Goal: Task Accomplishment & Management: Manage account settings

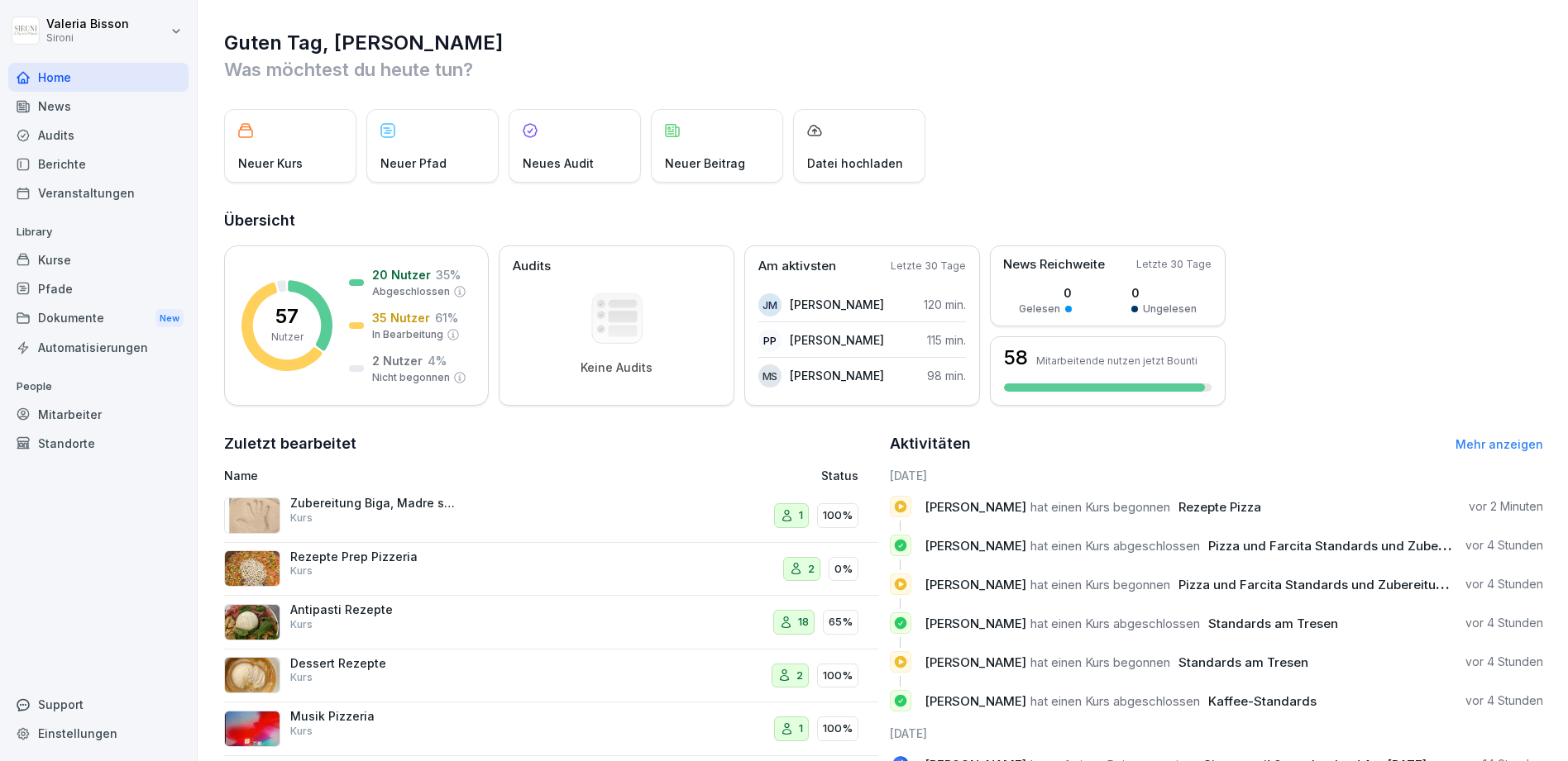
click at [58, 420] on div "Mitarbeiter" at bounding box center [98, 414] width 180 height 28
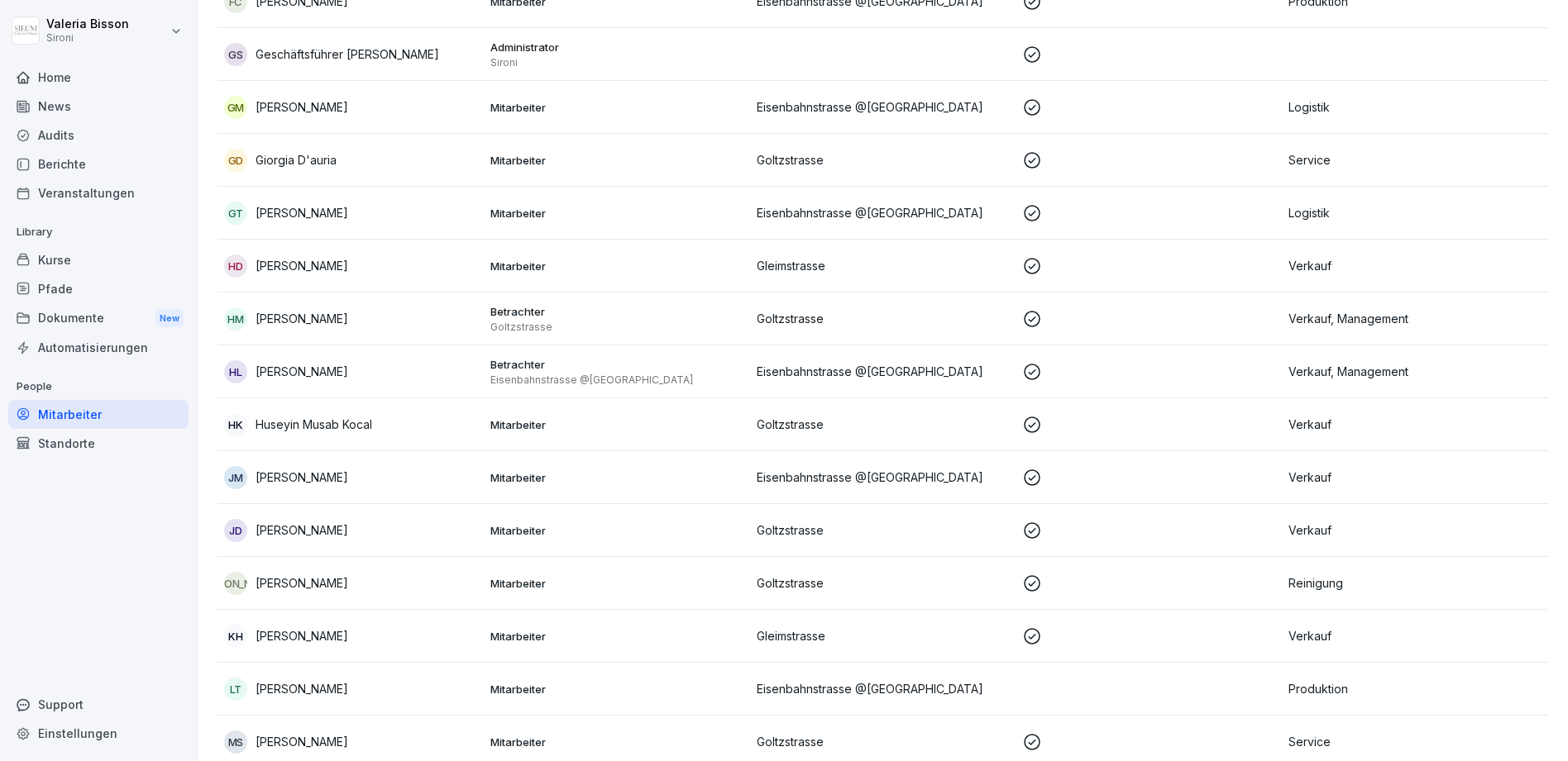
scroll to position [1229, 0]
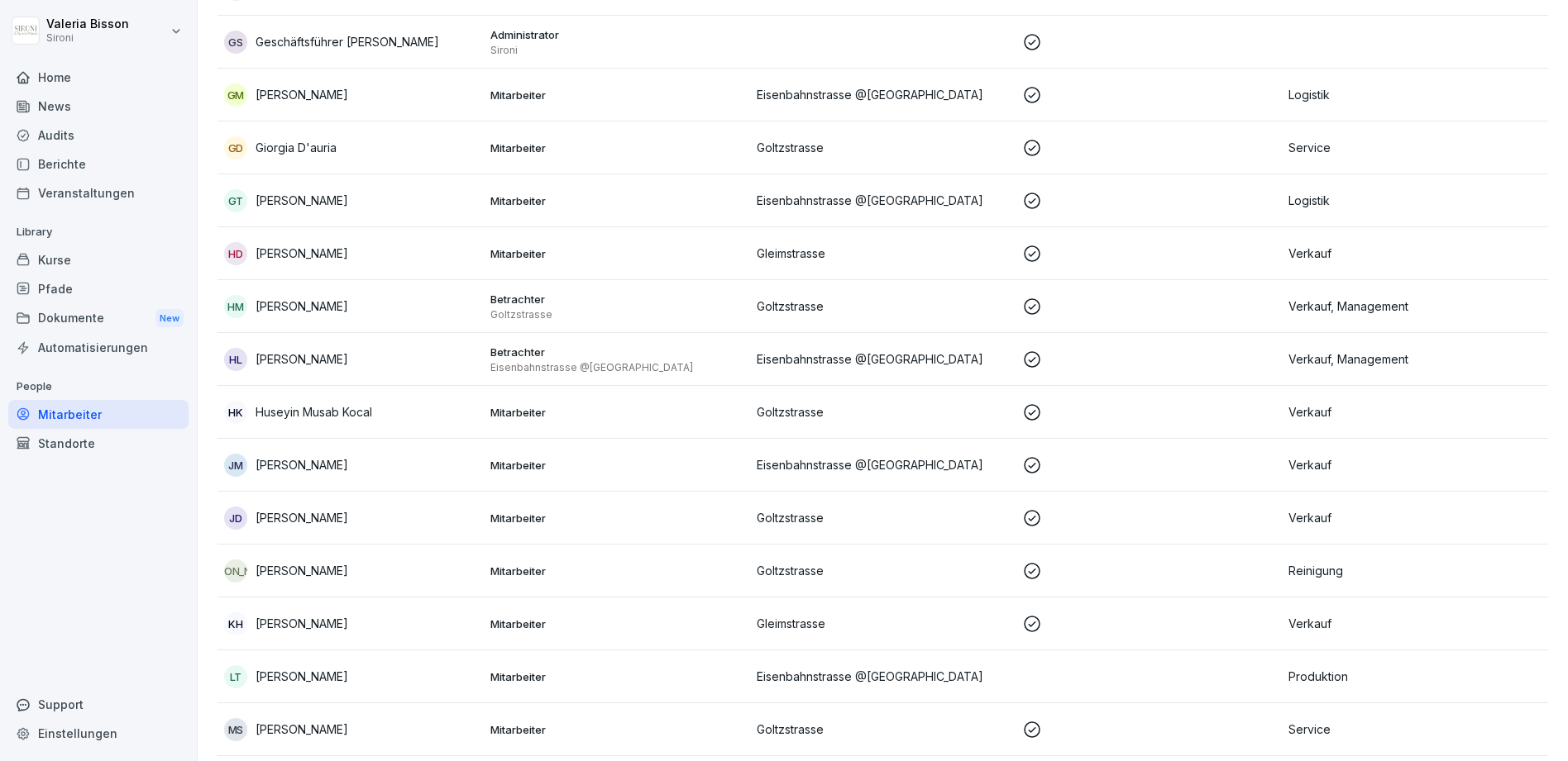
click at [1024, 522] on icon at bounding box center [1033, 518] width 20 height 20
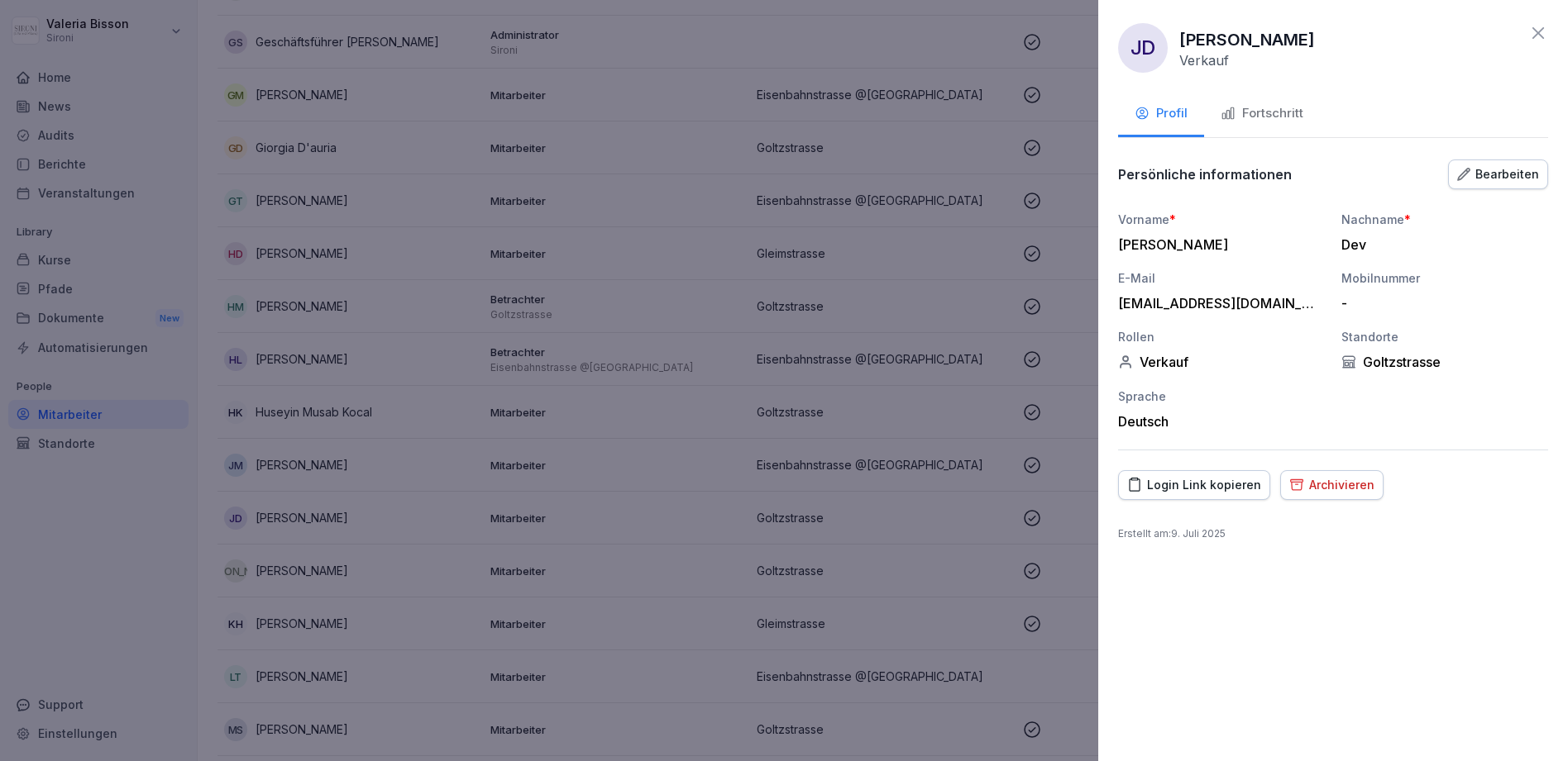
click at [1329, 482] on div "Archivieren" at bounding box center [1332, 485] width 86 height 18
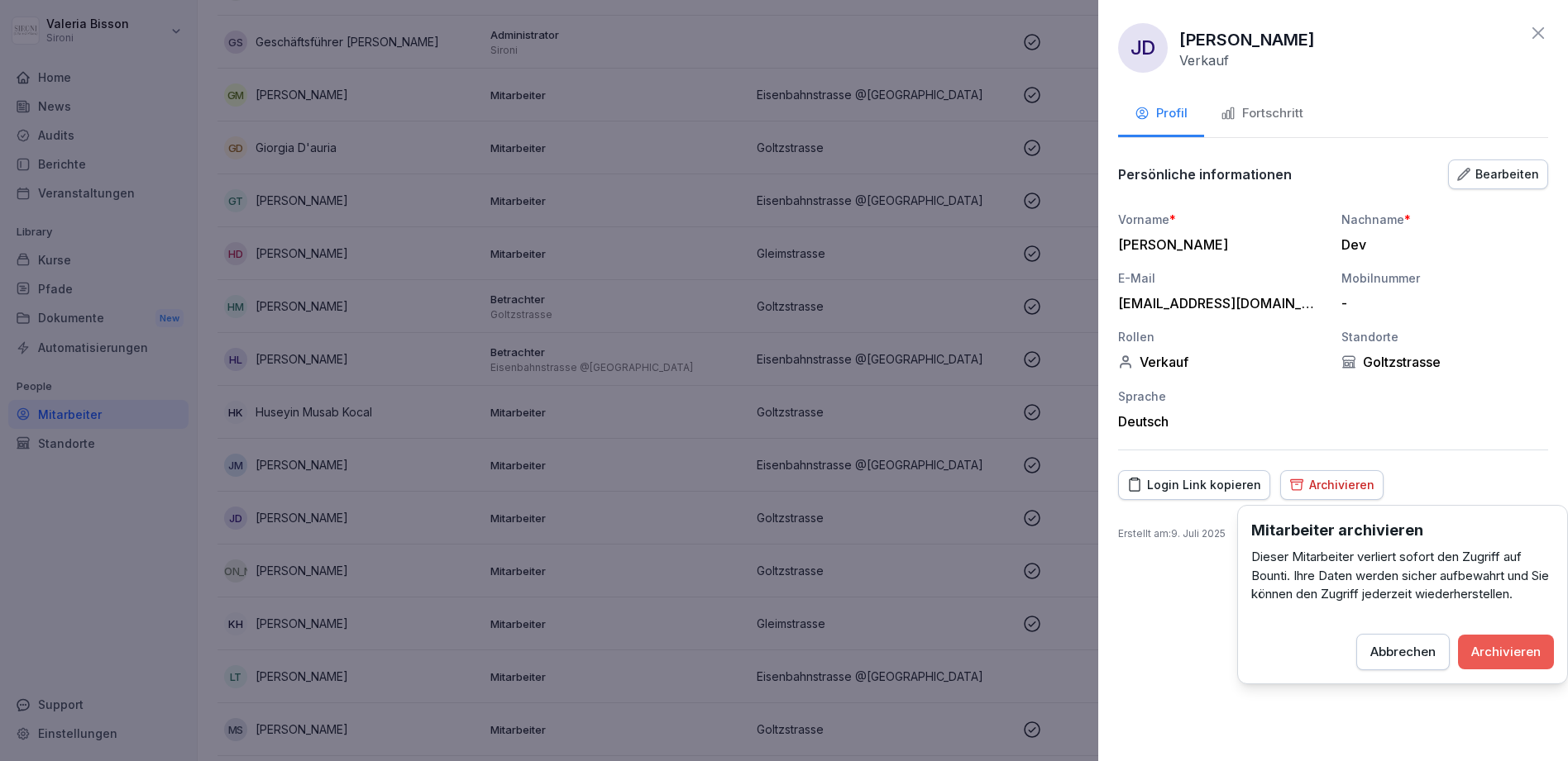
click at [1504, 670] on div "Mitarbeiter archivieren Dieser Mitarbeiter verliert sofort den Zugriff auf Boun…" at bounding box center [1402, 595] width 331 height 179
click at [1503, 659] on div "Archivieren" at bounding box center [1506, 653] width 70 height 18
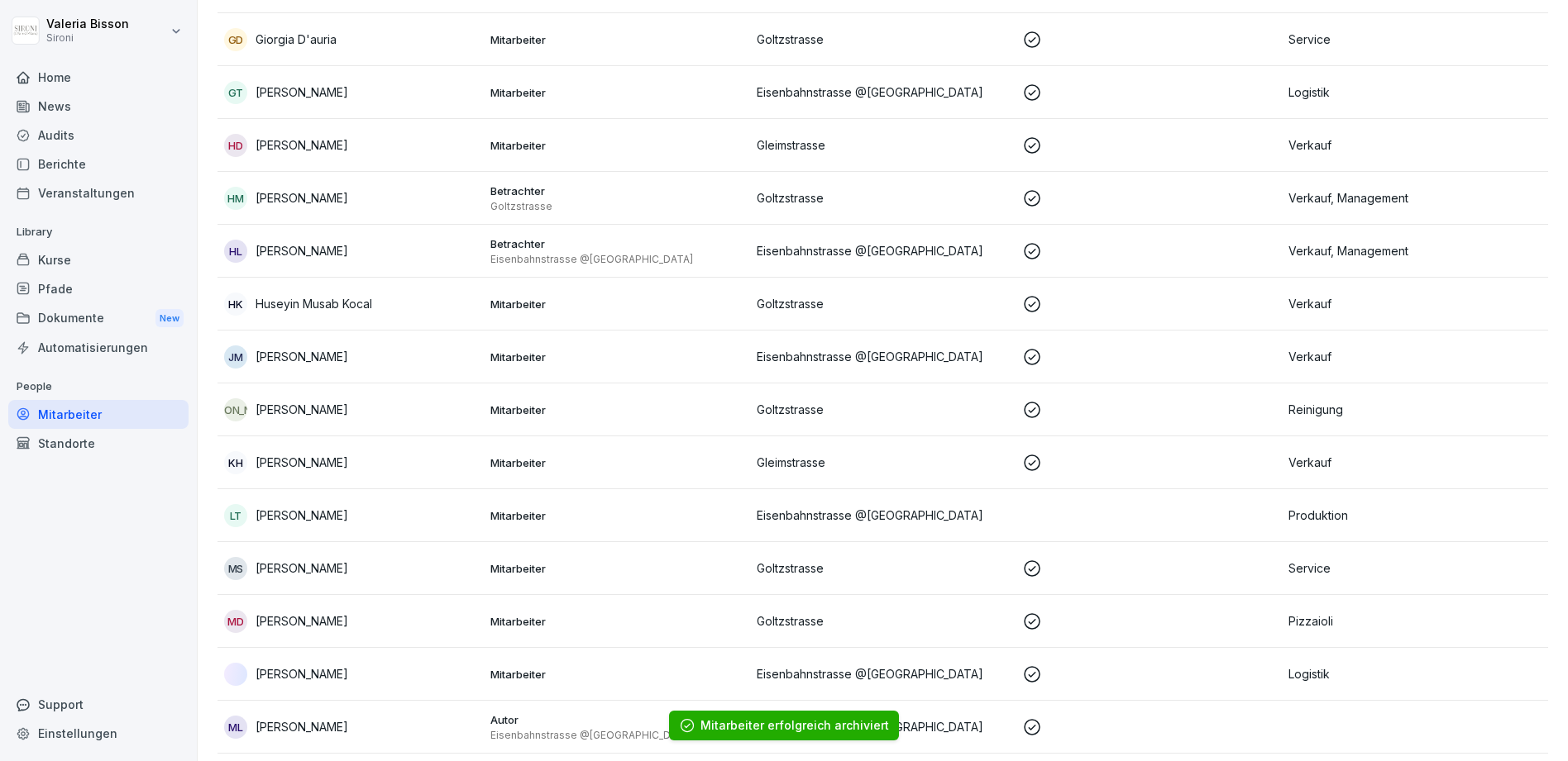
scroll to position [1339, 0]
click at [659, 463] on p "Mitarbeiter" at bounding box center [616, 461] width 253 height 15
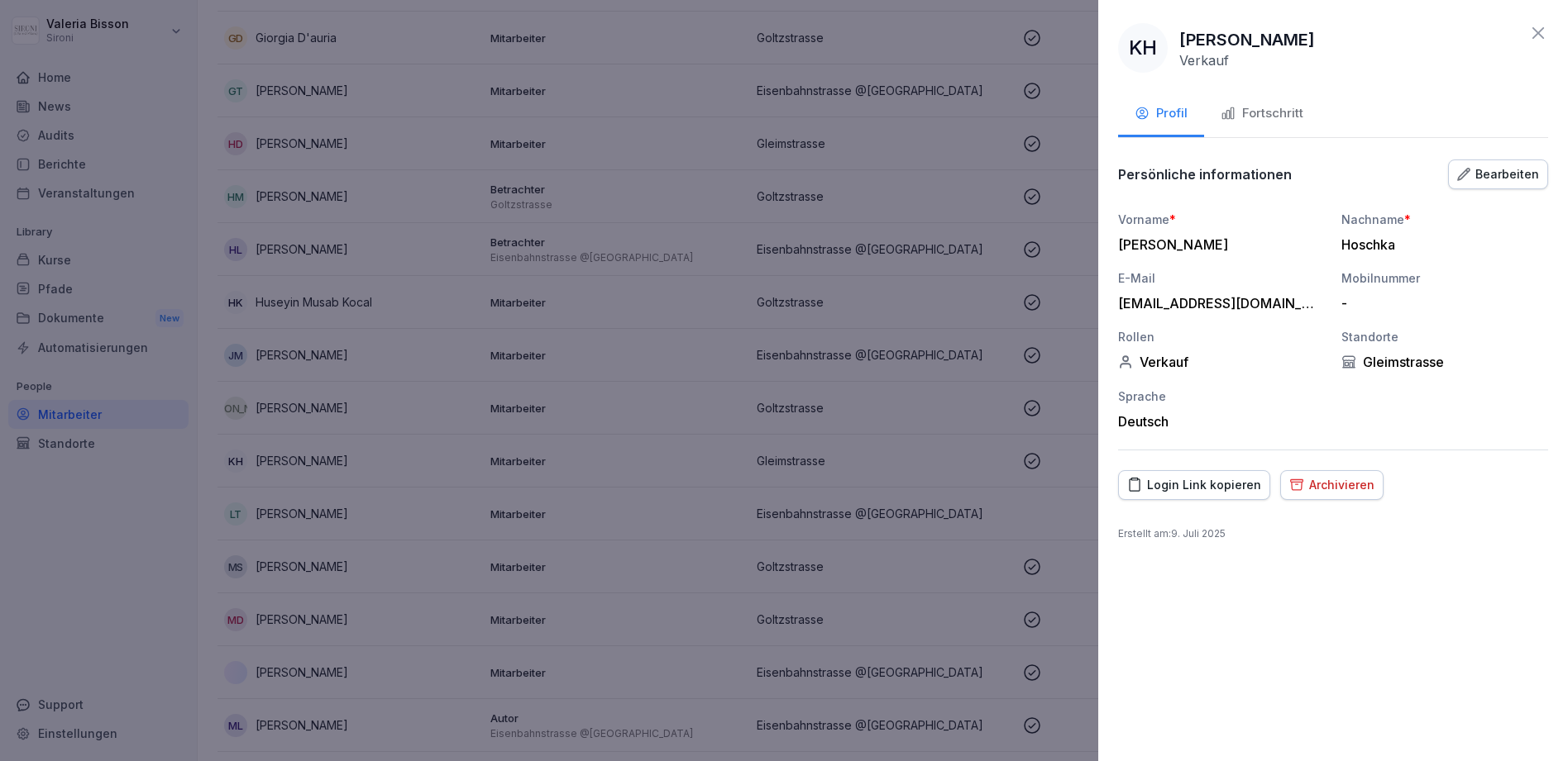
click at [1336, 484] on div "Archivieren" at bounding box center [1332, 485] width 86 height 18
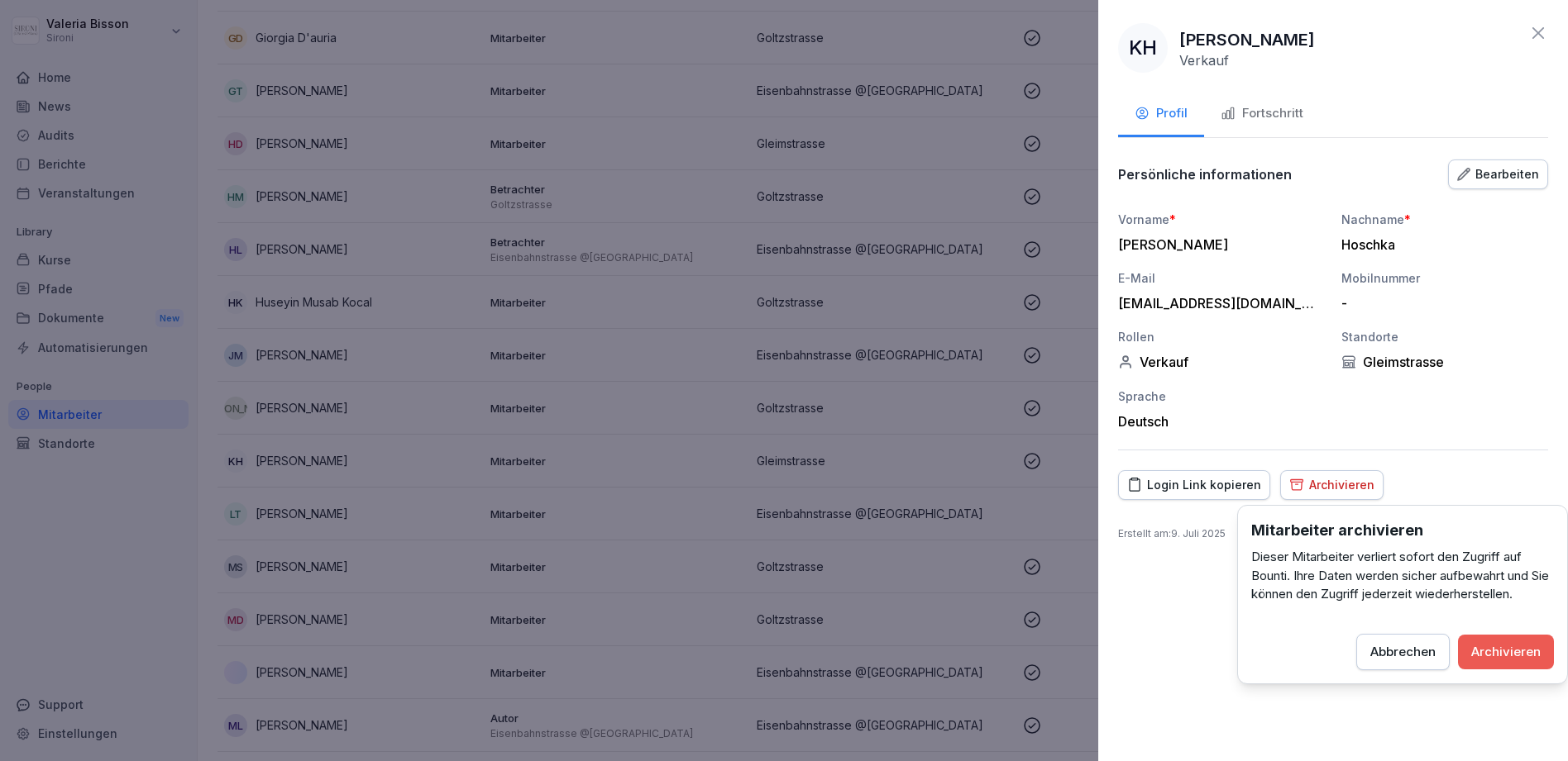
click at [1505, 655] on div "Archivieren" at bounding box center [1506, 653] width 70 height 18
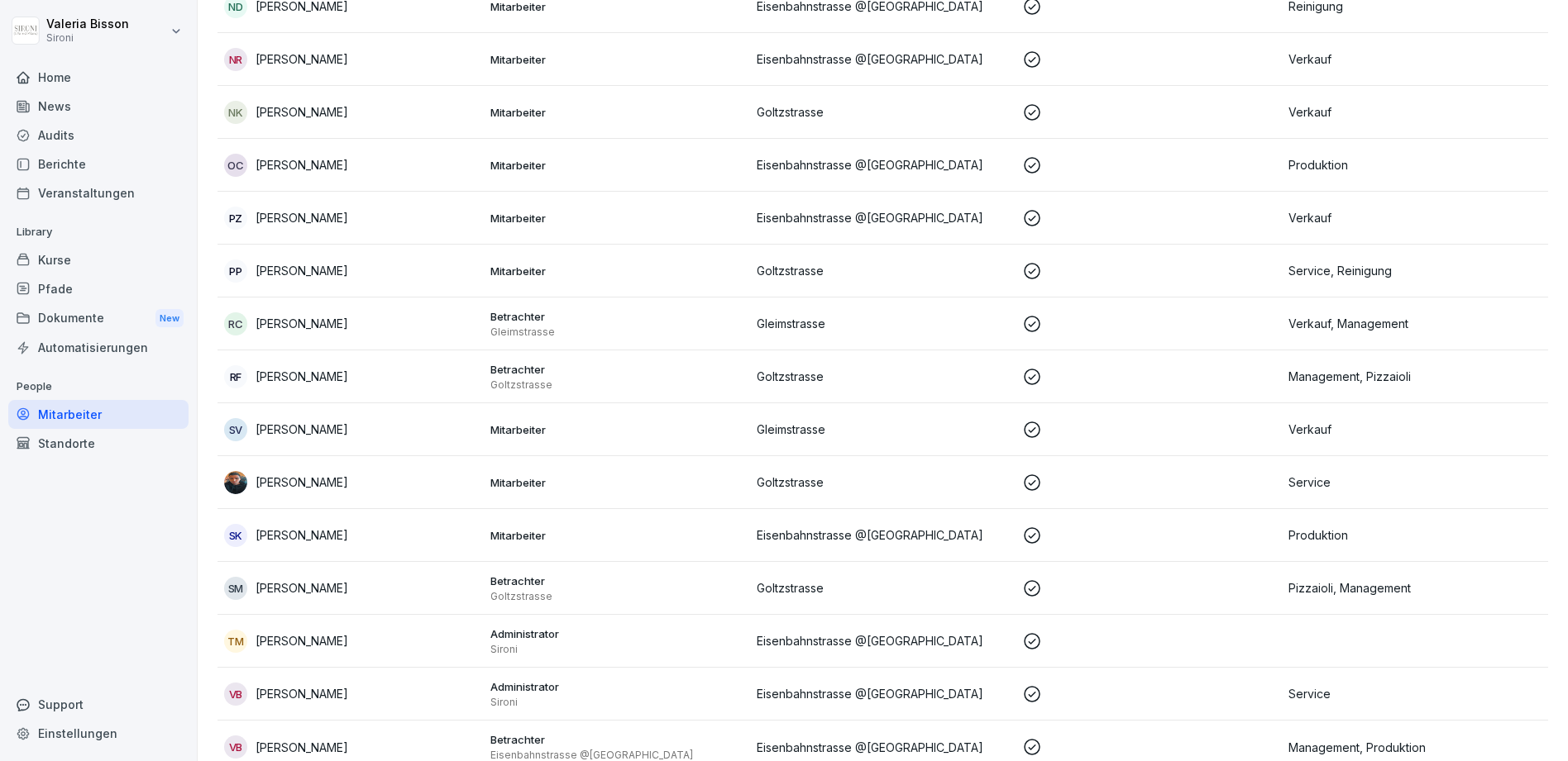
scroll to position [2496, 0]
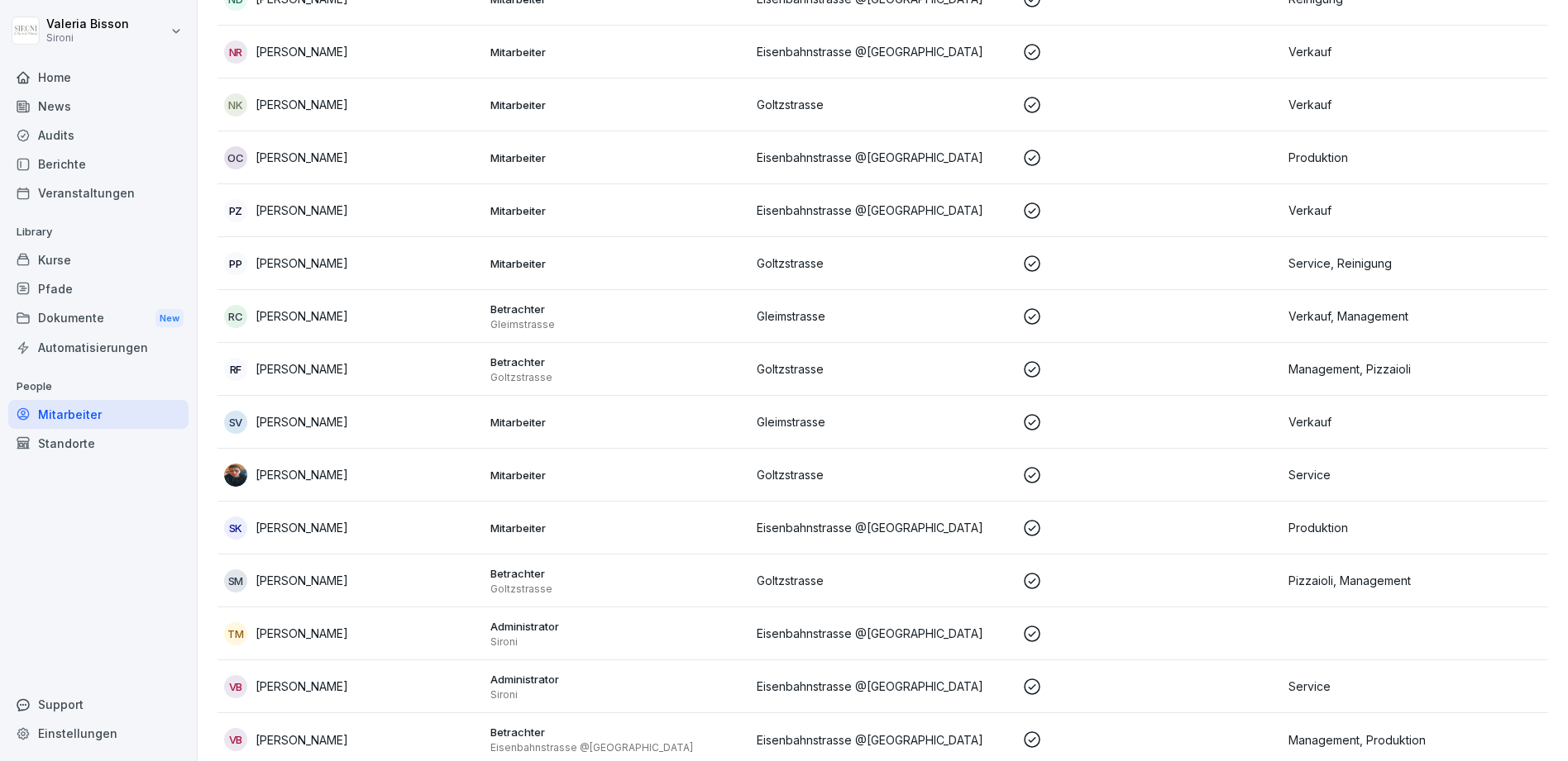
click at [660, 531] on p "Mitarbeiter" at bounding box center [616, 528] width 253 height 15
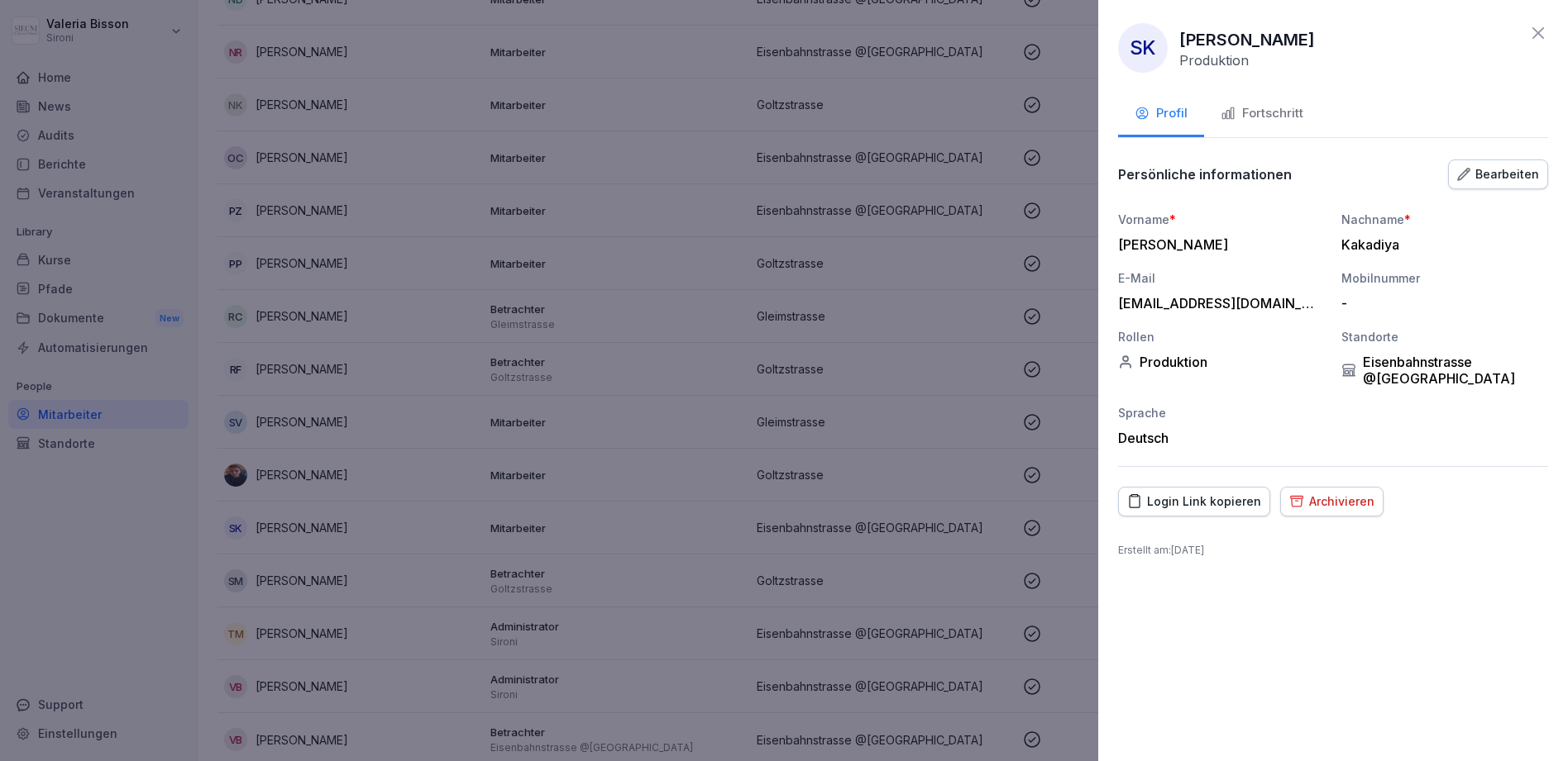
click at [1297, 504] on icon "button" at bounding box center [1297, 501] width 15 height 16
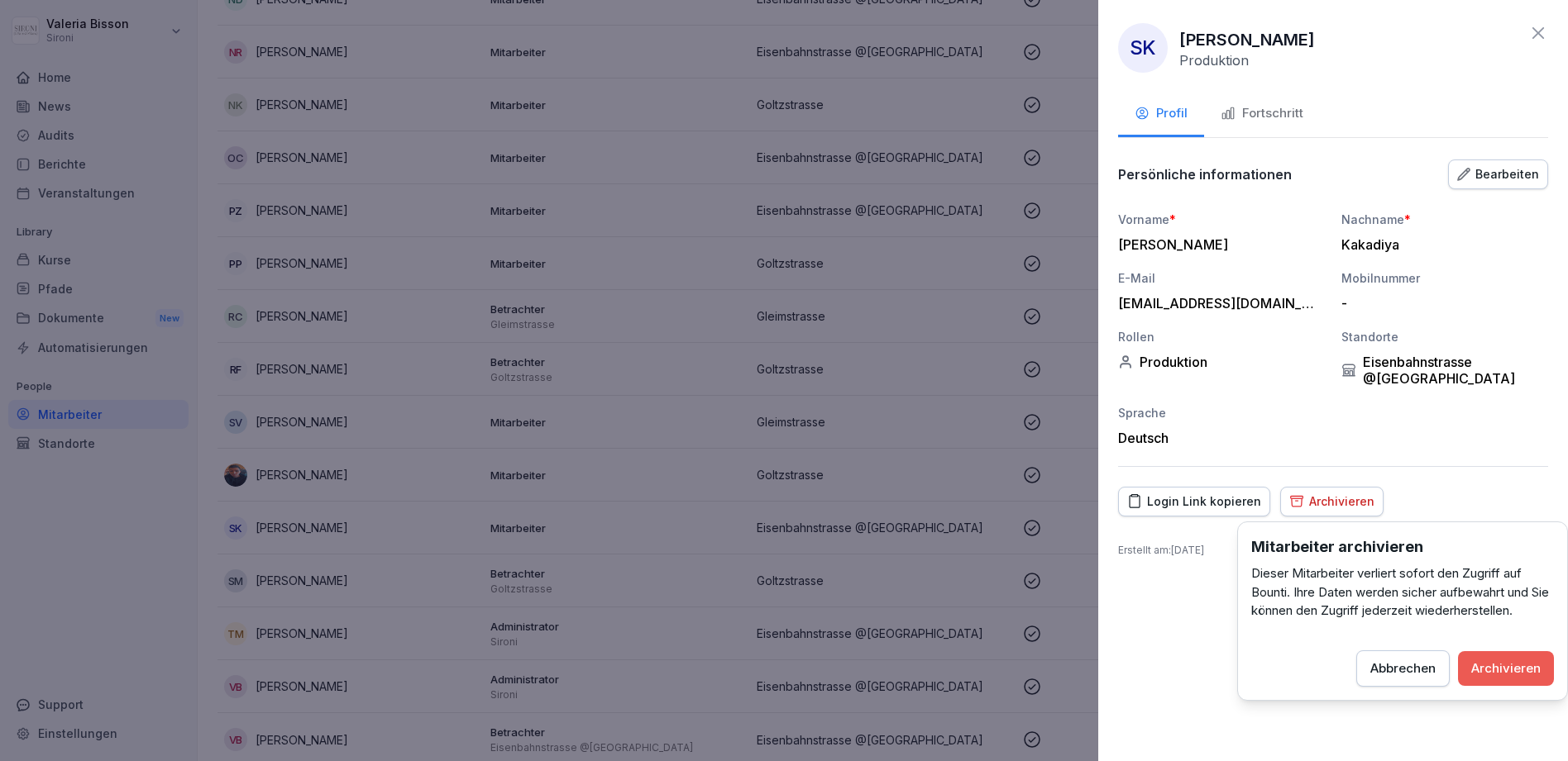
click at [1486, 681] on button "Archivieren" at bounding box center [1506, 669] width 96 height 35
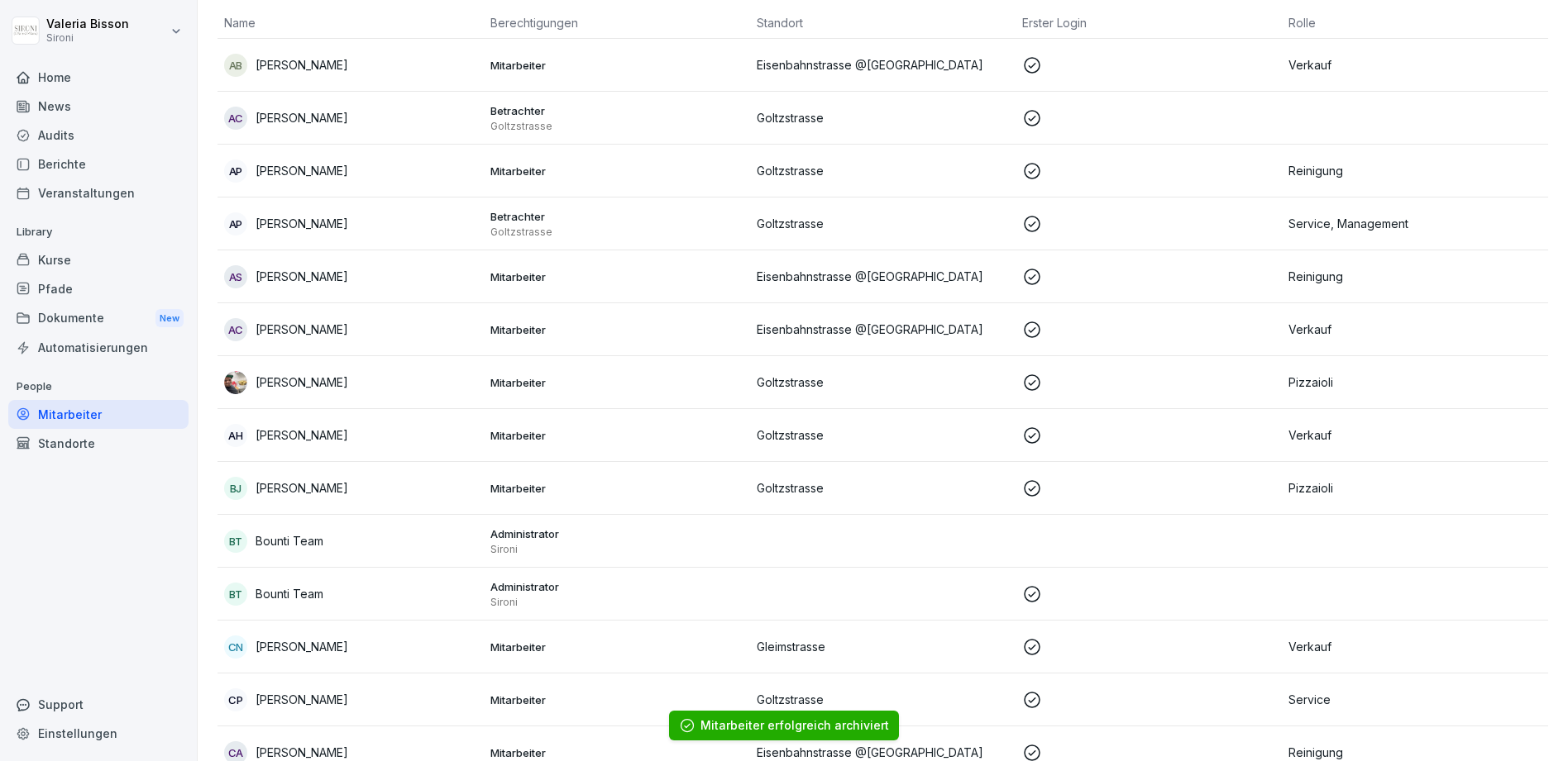
scroll to position [0, 0]
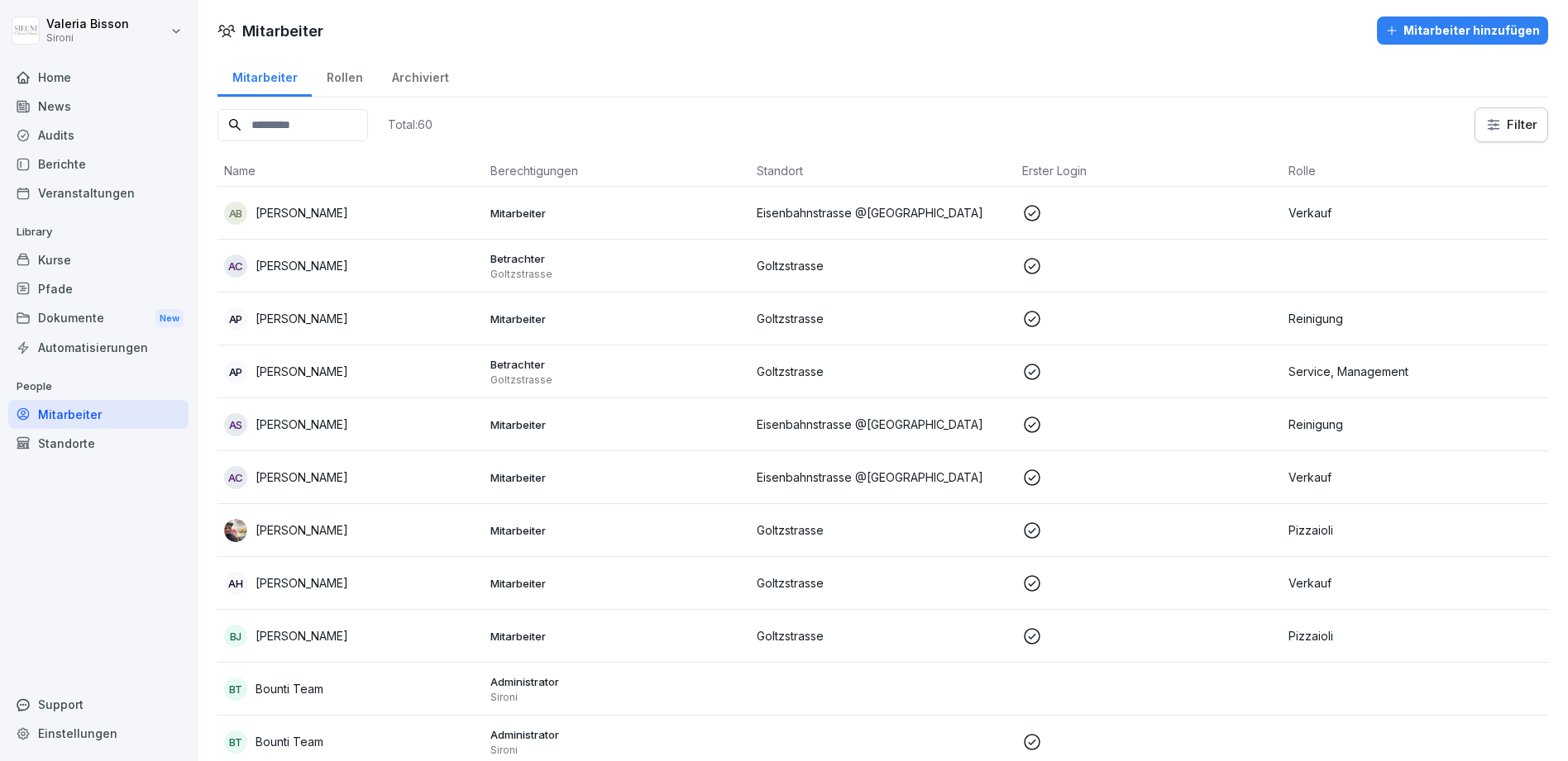
click at [764, 85] on div "Mitarbeiter Rollen Archiviert" at bounding box center [883, 75] width 1331 height 43
